Goal: Information Seeking & Learning: Check status

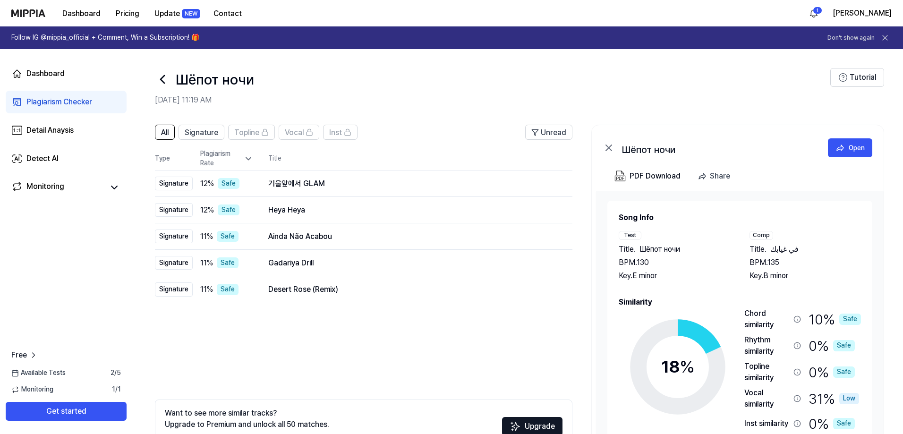
scroll to position [29, 0]
